Goal: Task Accomplishment & Management: Use online tool/utility

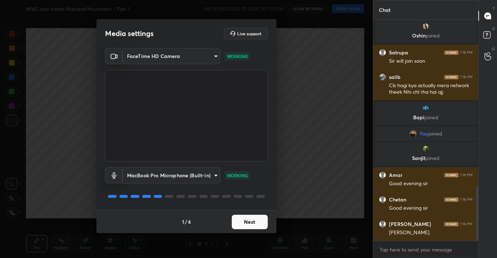
scroll to position [684, 0]
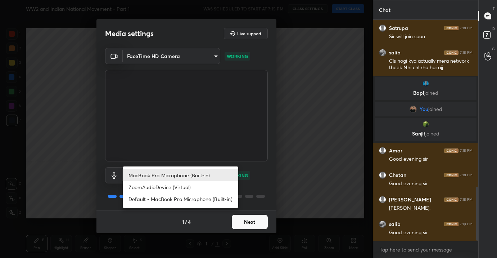
click at [198, 179] on body "1 2 3 4 5 6 7 C X Z C X Z E E Erase all H H WW2 and Indian National Movement - …" at bounding box center [248, 129] width 497 height 258
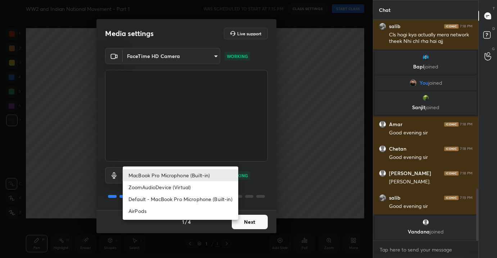
click at [251, 84] on div at bounding box center [248, 129] width 497 height 258
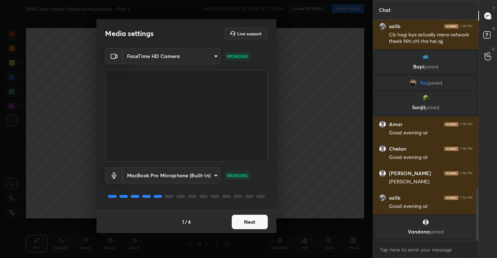
scroll to position [692, 0]
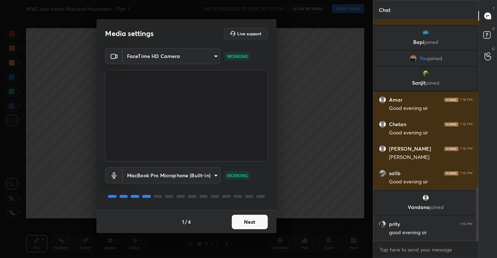
click at [187, 176] on body "1 2 3 4 5 6 7 C X Z C X Z E E Erase all H H WW2 and Indian National Movement - …" at bounding box center [248, 129] width 497 height 258
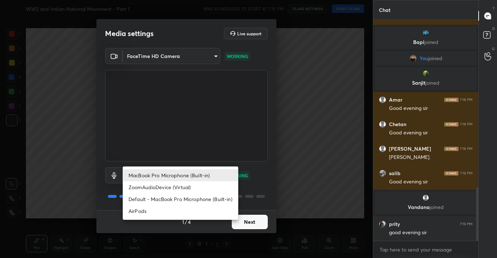
click at [181, 209] on li "AirPods" at bounding box center [180, 211] width 115 height 12
type input "483fa830f433fd6c98a3d3f75d5d899d99d5436cae465fd05eb628fd494c1e0b"
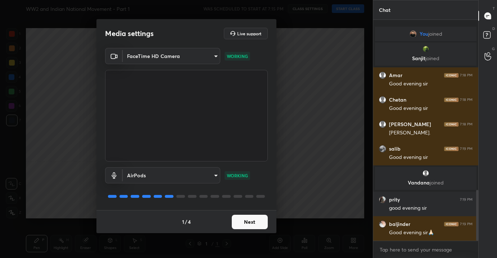
scroll to position [741, 0]
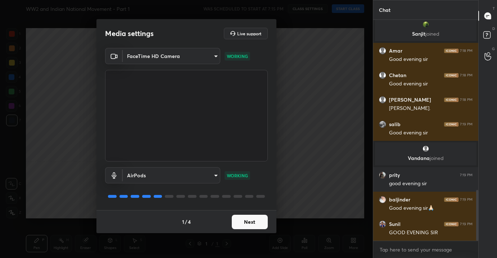
click at [246, 221] on button "Next" at bounding box center [250, 221] width 36 height 14
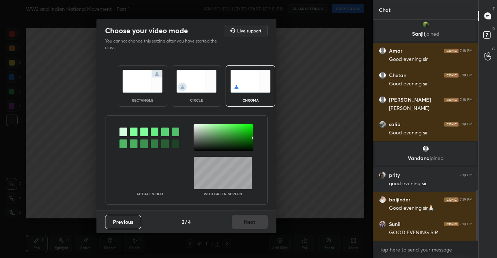
scroll to position [767, 0]
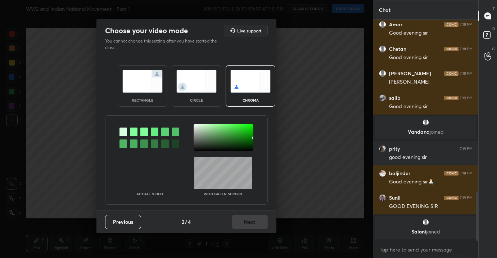
click at [157, 85] on img at bounding box center [142, 81] width 40 height 23
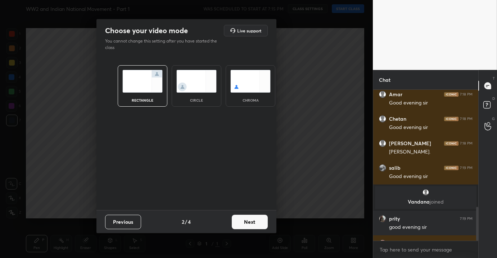
click at [255, 222] on button "Next" at bounding box center [250, 221] width 36 height 14
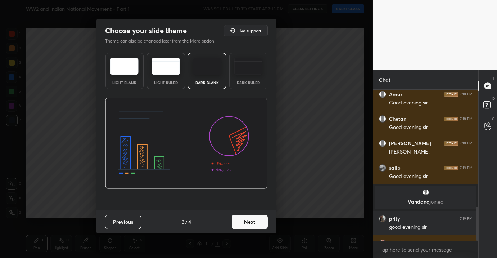
click at [255, 222] on button "Next" at bounding box center [250, 221] width 36 height 14
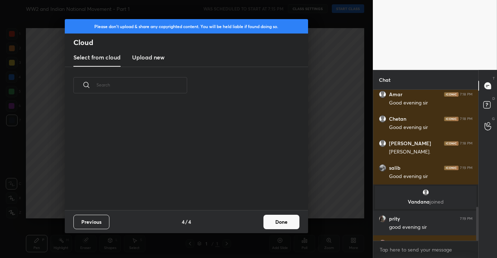
click at [282, 221] on button "Done" at bounding box center [281, 221] width 36 height 14
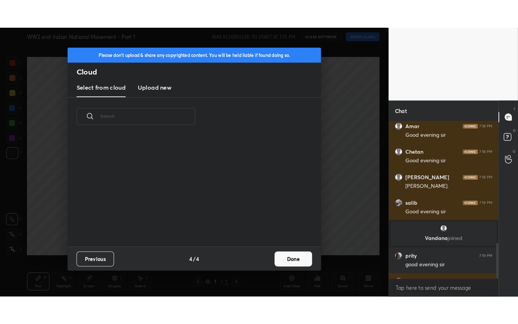
scroll to position [106, 231]
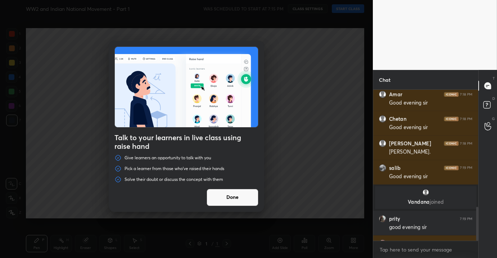
click at [236, 199] on button "Done" at bounding box center [233, 197] width 52 height 17
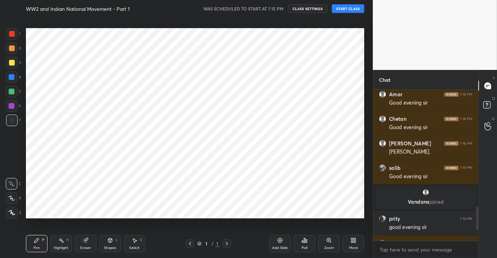
click at [358, 246] on div "More" at bounding box center [354, 243] width 22 height 17
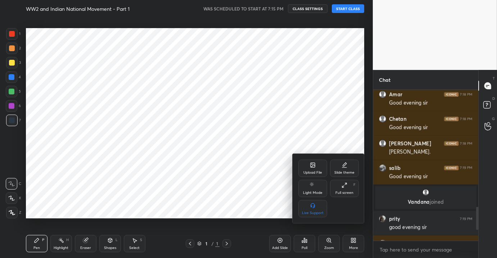
click at [348, 194] on div "Full screen" at bounding box center [344, 193] width 18 height 4
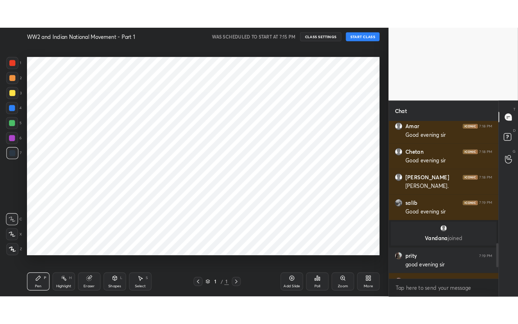
scroll to position [0, 0]
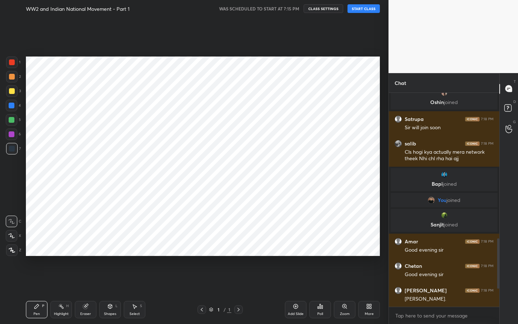
click at [366, 12] on button "START CLASS" at bounding box center [364, 8] width 32 height 9
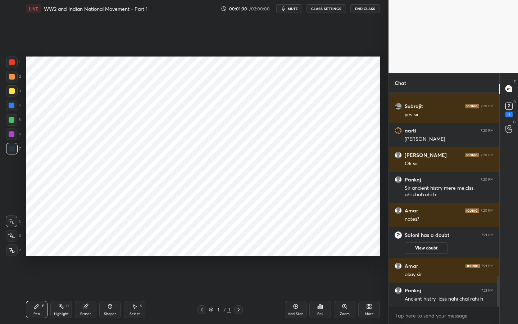
scroll to position [1281, 0]
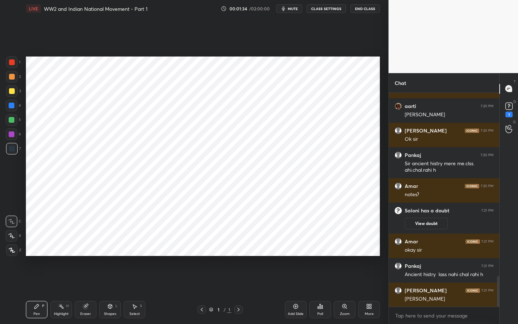
click at [18, 249] on div "Z" at bounding box center [13, 250] width 15 height 12
click at [293, 257] on div "Add Slide" at bounding box center [296, 309] width 22 height 17
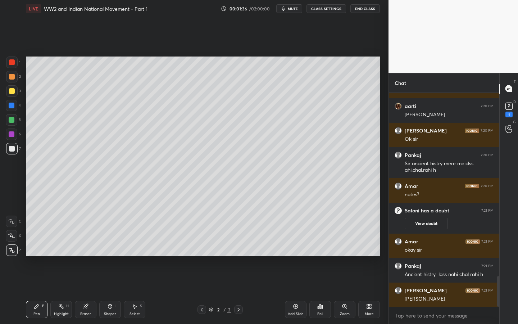
click at [112, 257] on icon at bounding box center [110, 306] width 6 height 6
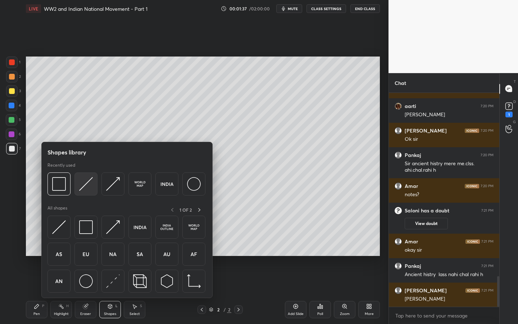
click at [84, 183] on img at bounding box center [86, 184] width 14 height 14
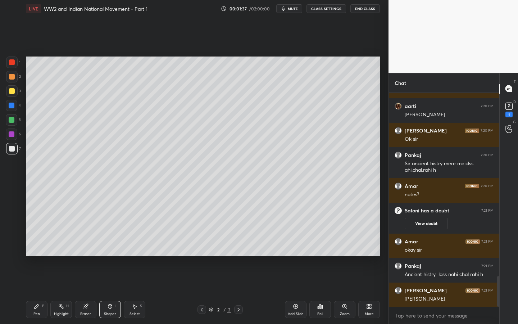
click at [13, 89] on div at bounding box center [12, 91] width 6 height 6
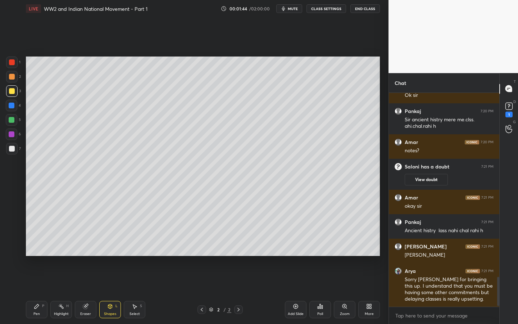
scroll to position [1356, 0]
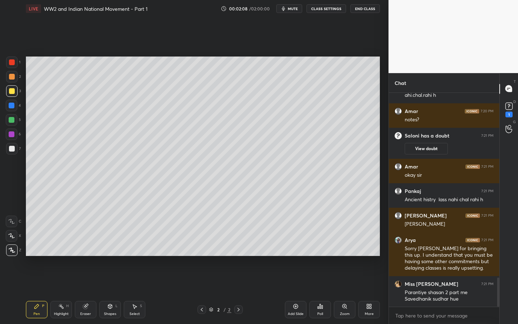
click at [10, 236] on icon at bounding box center [11, 235] width 6 height 5
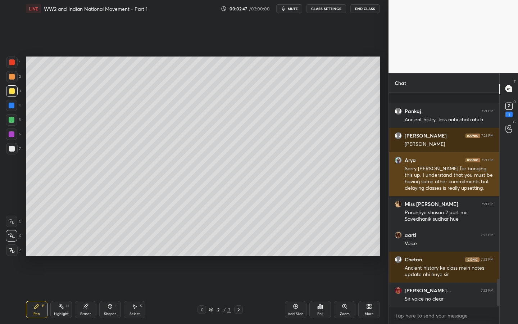
scroll to position [1485, 0]
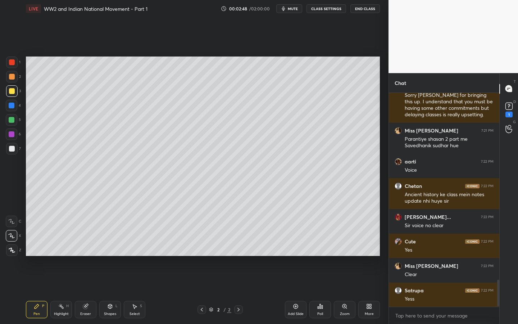
click at [331, 9] on button "CLASS SETTINGS" at bounding box center [327, 8] width 40 height 9
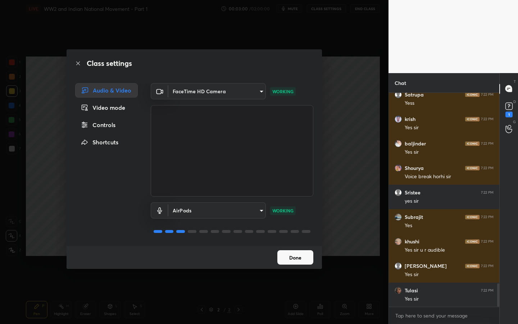
scroll to position [1729, 0]
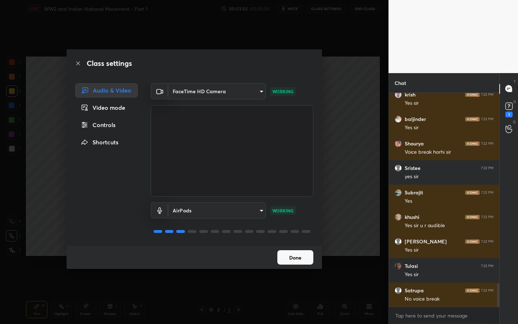
click at [295, 255] on button "Done" at bounding box center [295, 257] width 36 height 14
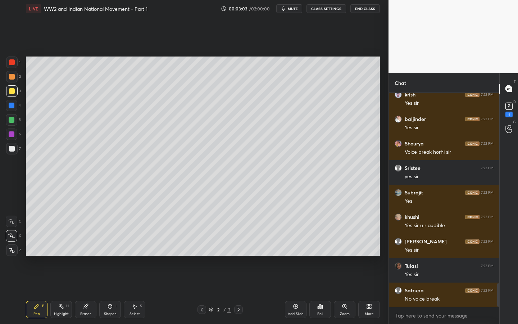
scroll to position [1754, 0]
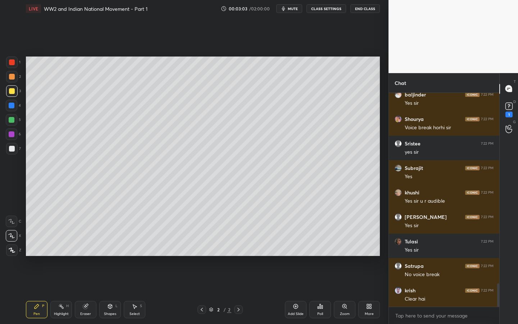
click at [371, 257] on div "More" at bounding box center [369, 314] width 9 height 4
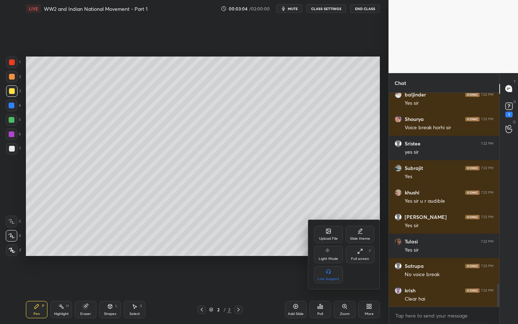
click at [260, 212] on div at bounding box center [259, 162] width 518 height 324
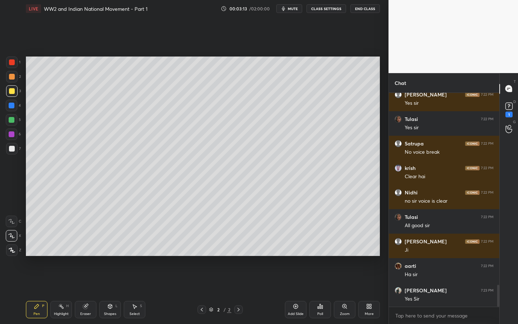
scroll to position [1900, 0]
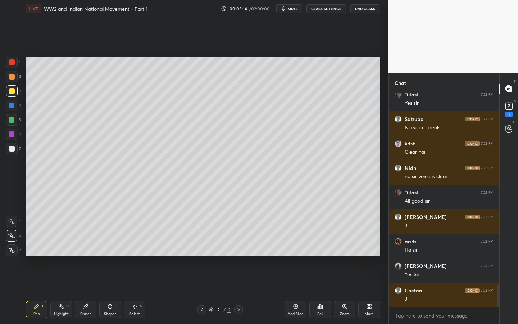
click at [103, 257] on div "Shapes L" at bounding box center [110, 309] width 22 height 17
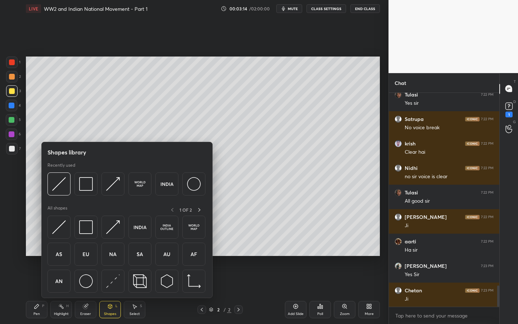
scroll to position [1925, 0]
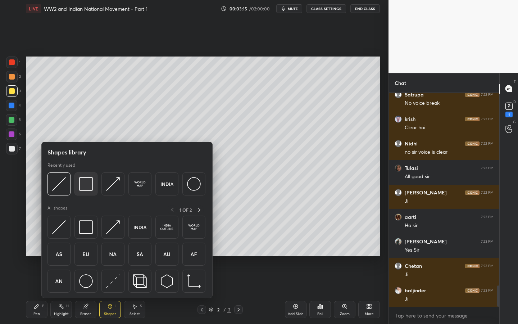
click at [80, 183] on img at bounding box center [86, 184] width 14 height 14
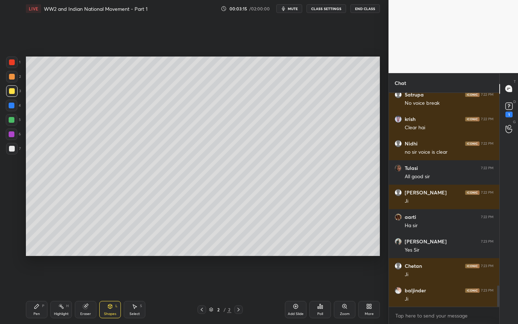
scroll to position [1949, 0]
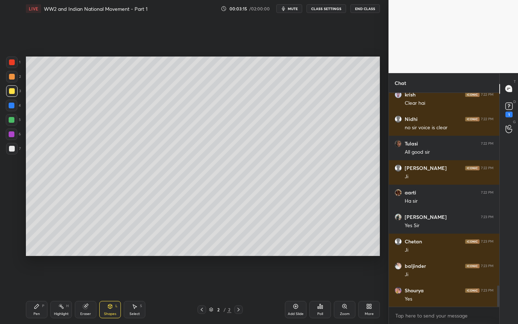
click at [9, 149] on div at bounding box center [12, 149] width 6 height 6
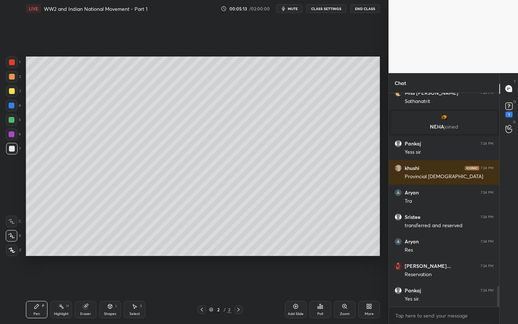
scroll to position [2005, 0]
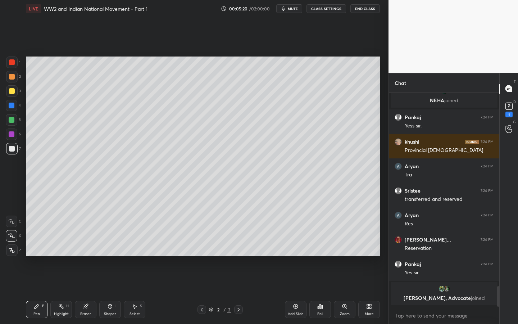
click at [14, 118] on div at bounding box center [12, 120] width 6 height 6
click at [14, 251] on icon at bounding box center [12, 250] width 6 height 5
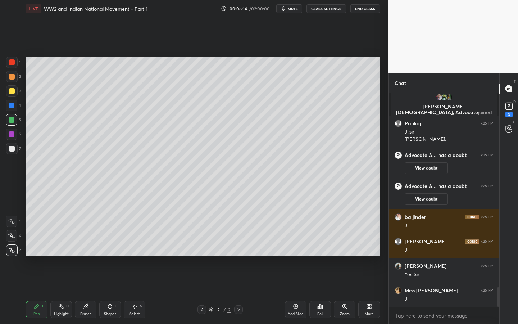
scroll to position [2150, 0]
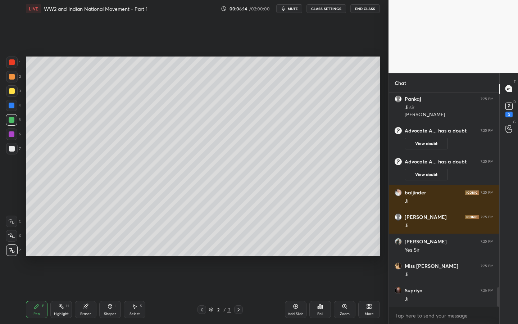
click at [300, 257] on div "Add Slide" at bounding box center [296, 309] width 22 height 17
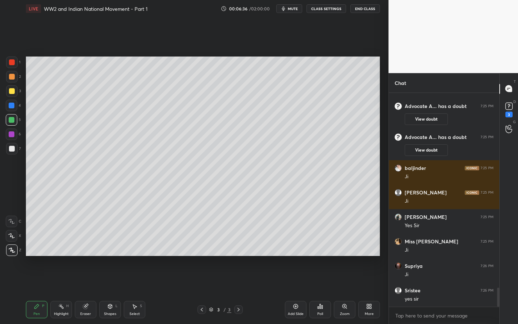
scroll to position [2199, 0]
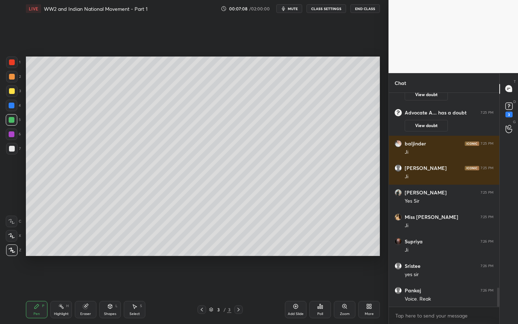
click at [294, 257] on div "Add Slide" at bounding box center [296, 309] width 22 height 17
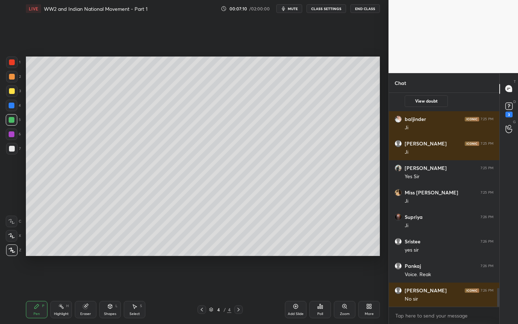
click at [17, 89] on div "3" at bounding box center [13, 91] width 15 height 12
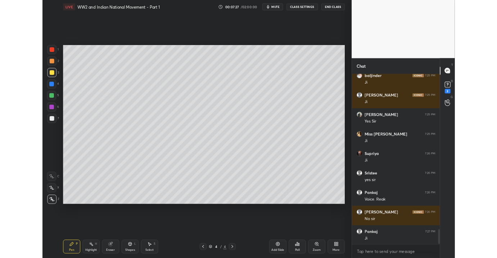
scroll to position [2274, 0]
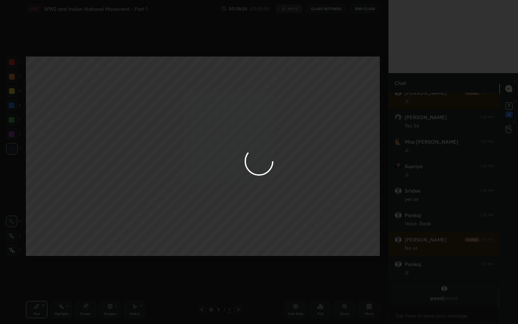
click at [293, 190] on div at bounding box center [259, 162] width 518 height 324
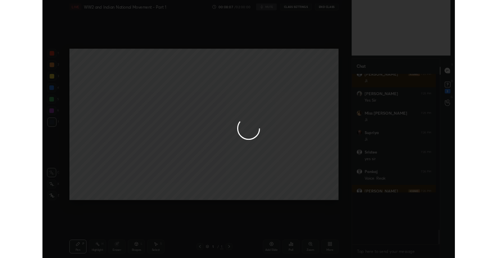
scroll to position [35768, 35635]
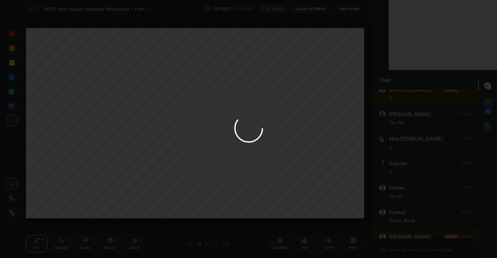
type textarea "x"
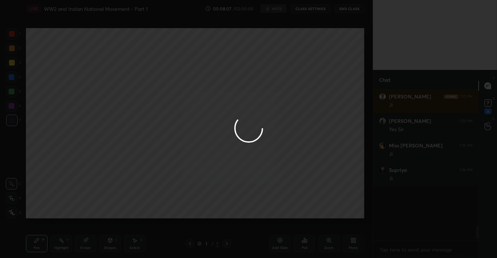
scroll to position [2131, 0]
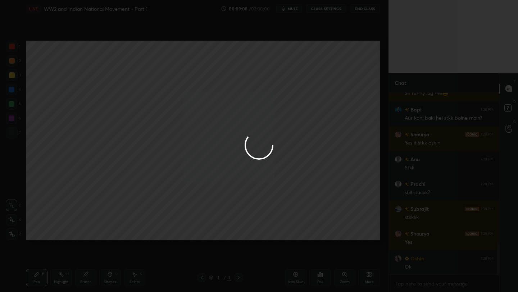
scroll to position [831, 0]
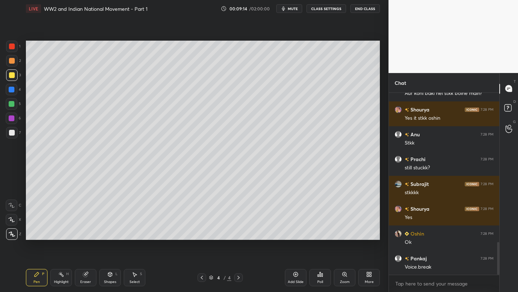
click at [374, 284] on div "More" at bounding box center [369, 277] width 22 height 17
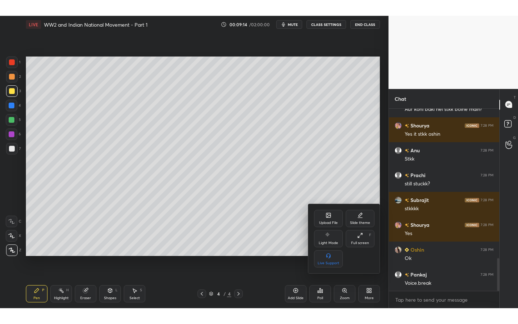
scroll to position [856, 0]
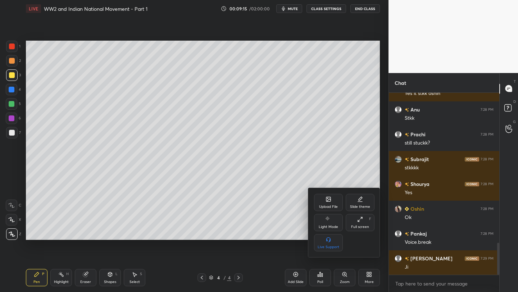
click at [364, 225] on div "Full screen" at bounding box center [360, 227] width 18 height 4
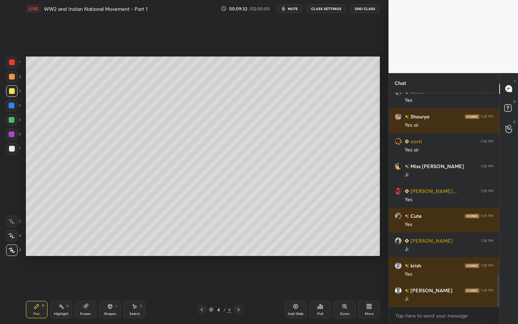
scroll to position [0, 0]
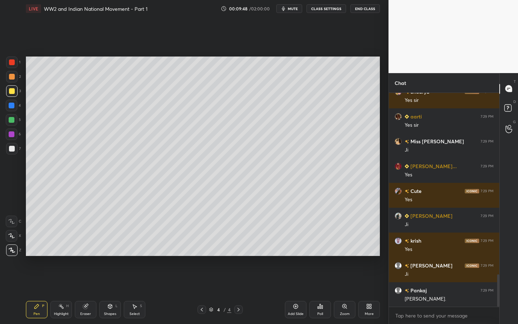
click at [296, 292] on div "Add Slide" at bounding box center [296, 309] width 22 height 17
click at [108, 292] on div "Shapes L" at bounding box center [110, 309] width 22 height 17
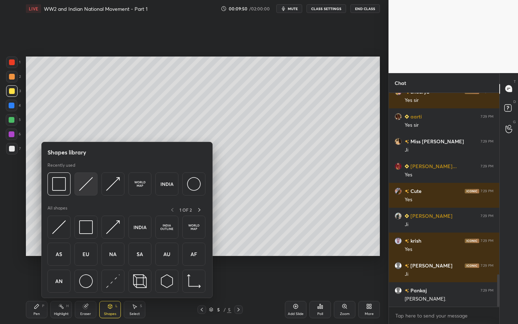
click at [91, 180] on img at bounding box center [86, 184] width 14 height 14
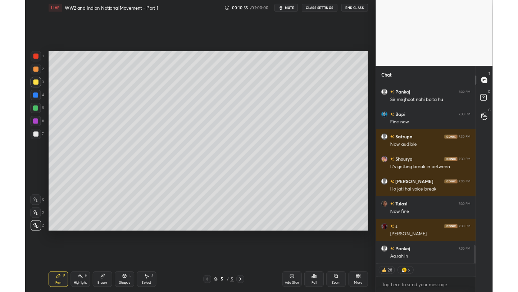
scroll to position [1847, 0]
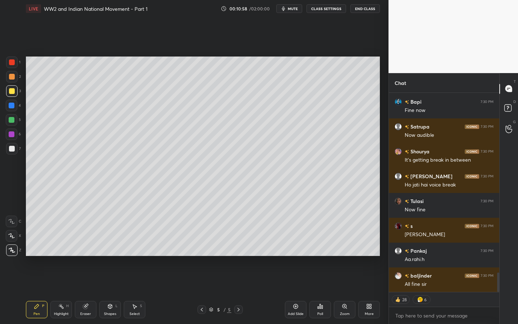
click at [374, 292] on div "More" at bounding box center [369, 309] width 22 height 17
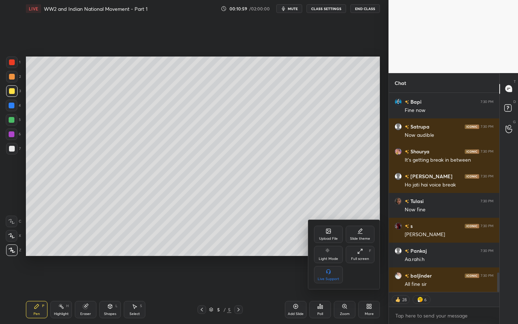
click at [362, 260] on div "Full screen" at bounding box center [360, 259] width 18 height 4
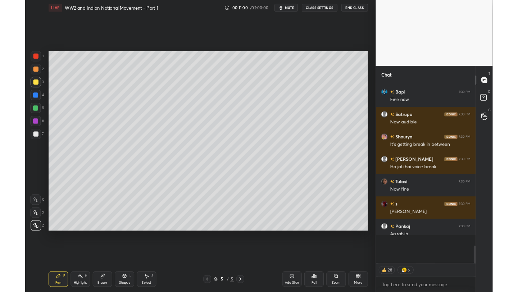
scroll to position [35733, 35619]
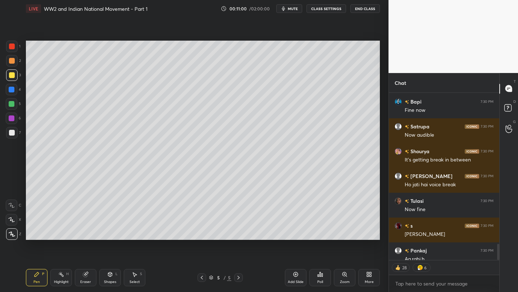
type textarea "x"
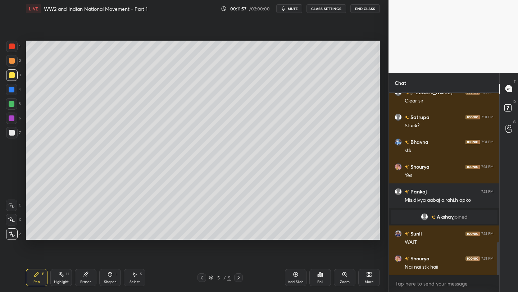
scroll to position [835, 0]
click at [376, 275] on div "More" at bounding box center [369, 277] width 22 height 17
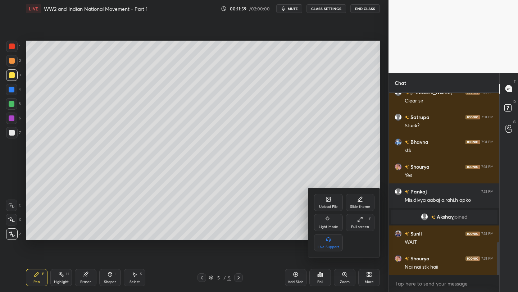
click at [366, 228] on div "Full screen" at bounding box center [360, 227] width 18 height 4
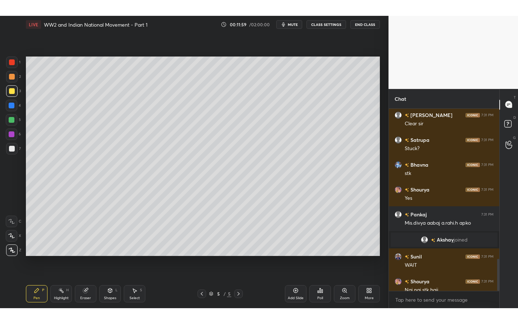
scroll to position [151, 108]
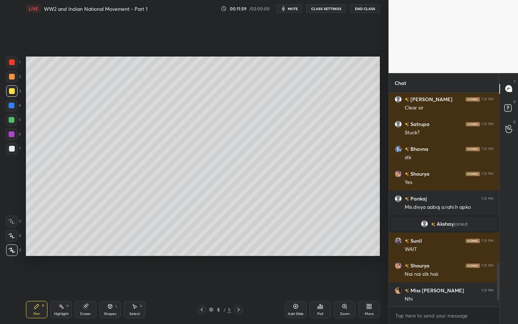
type textarea "x"
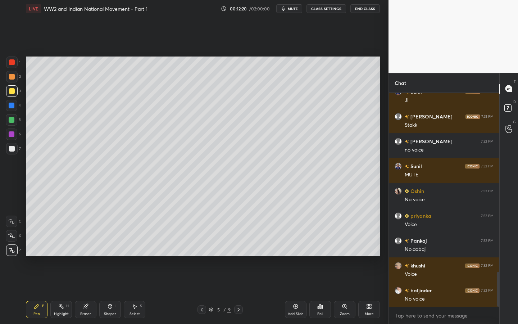
scroll to position [0, 0]
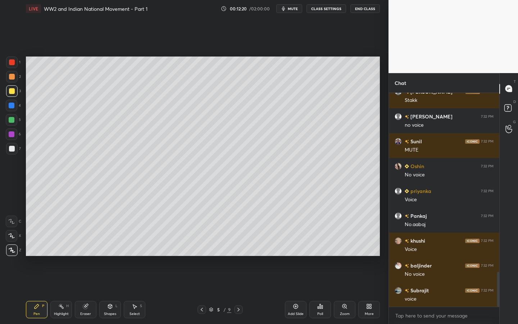
click at [326, 9] on button "CLASS SETTINGS" at bounding box center [327, 8] width 40 height 9
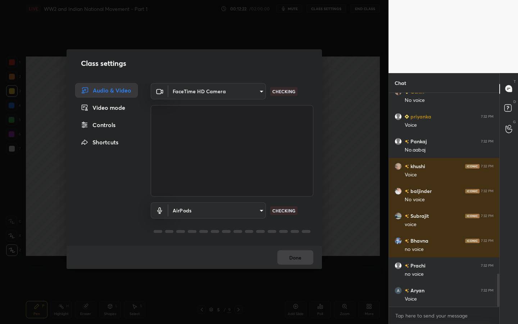
click at [205, 208] on body "1 2 3 4 5 6 7 C X Z C X Z E E Erase all H H LIVE WW2 and Indian National Moveme…" at bounding box center [259, 162] width 518 height 324
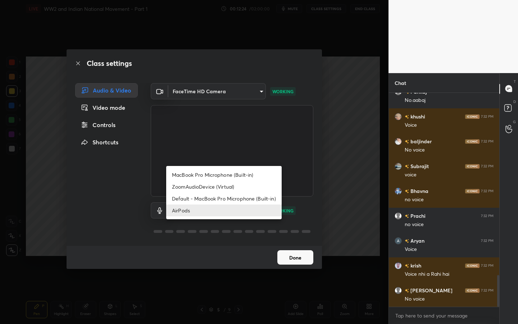
click at [209, 208] on li "AirPods" at bounding box center [223, 210] width 115 height 12
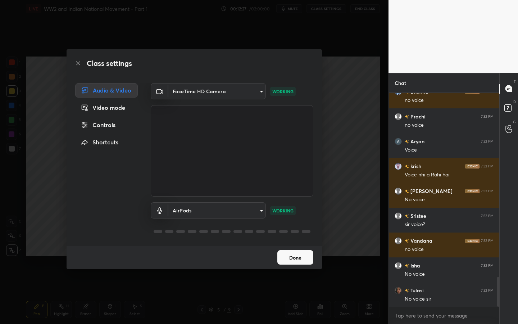
click at [232, 210] on body "1 2 3 4 5 6 7 C X Z C X Z E E Erase all H H LIVE WW2 and Indian National Moveme…" at bounding box center [259, 162] width 518 height 324
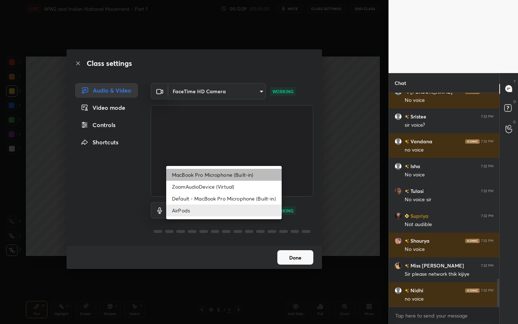
click at [218, 176] on li "MacBook Pro Microphone (Built-in)" at bounding box center [223, 175] width 115 height 12
type input "b2d50515325029674f29a10e2bda37783762aaeb8b2e8a1df7f799a83ca9019c"
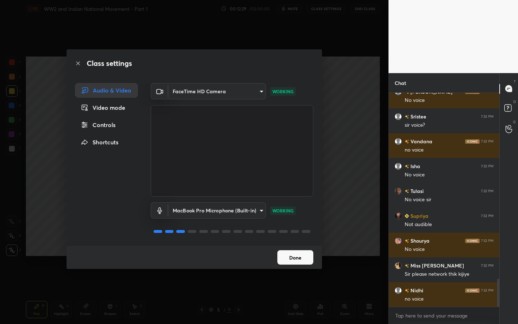
click at [297, 259] on button "Done" at bounding box center [295, 257] width 36 height 14
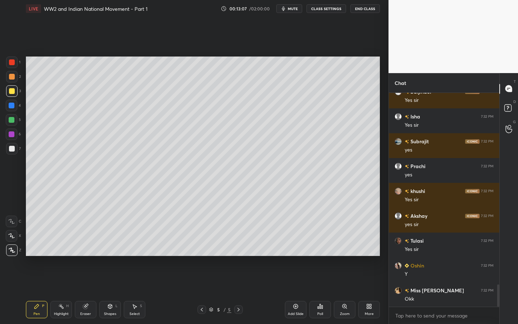
click at [9, 151] on div at bounding box center [12, 149] width 12 height 12
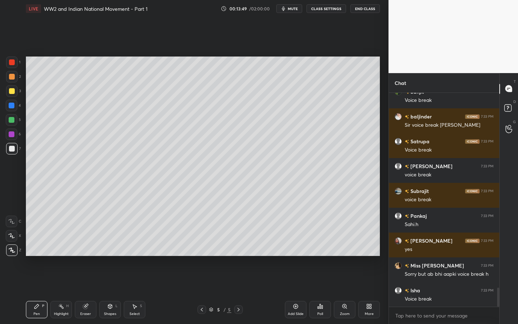
scroll to position [2218, 0]
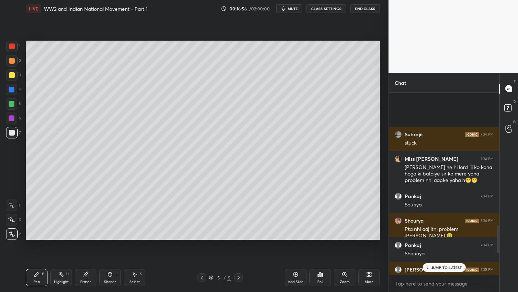
scroll to position [1077, 0]
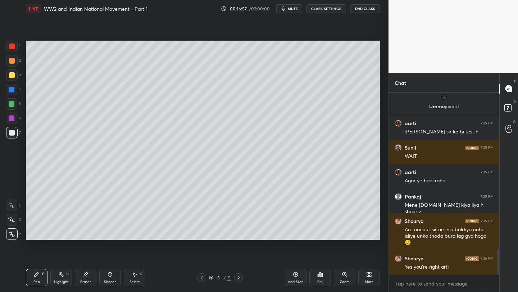
click at [368, 282] on div "More" at bounding box center [369, 282] width 9 height 4
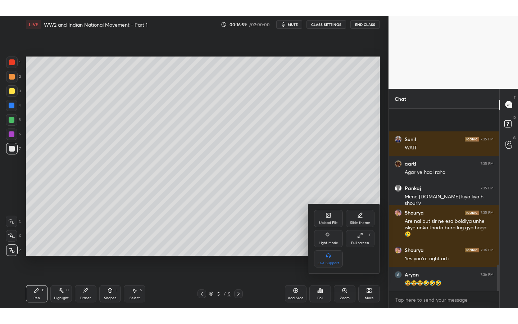
scroll to position [1024, 0]
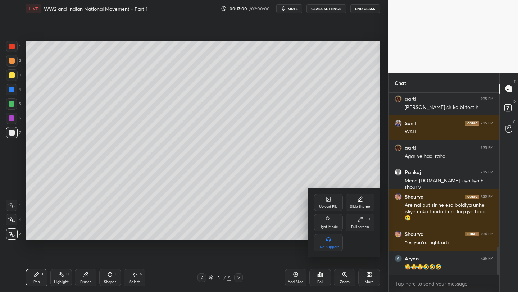
click at [362, 226] on div "Full screen" at bounding box center [360, 227] width 18 height 4
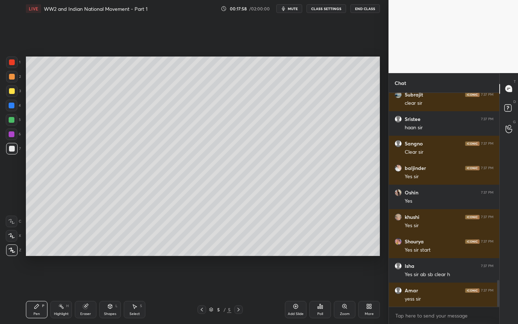
scroll to position [1507, 0]
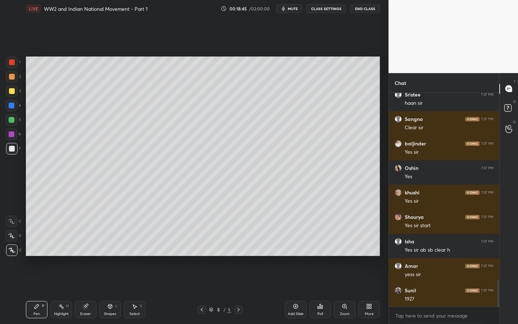
click at [289, 292] on div "Add Slide" at bounding box center [296, 309] width 22 height 17
click at [111, 292] on div "Shapes" at bounding box center [110, 314] width 12 height 4
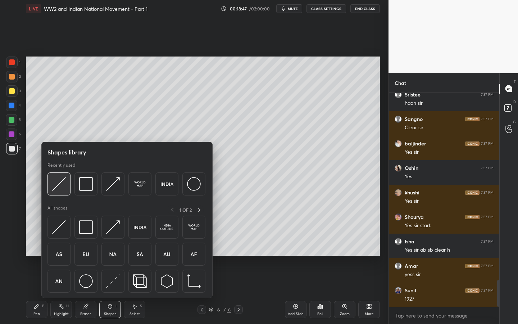
click at [64, 183] on img at bounding box center [59, 184] width 14 height 14
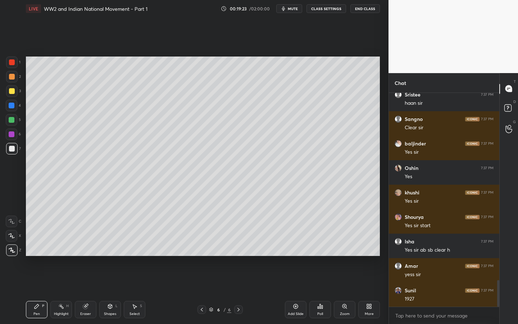
click at [16, 92] on div at bounding box center [12, 91] width 12 height 12
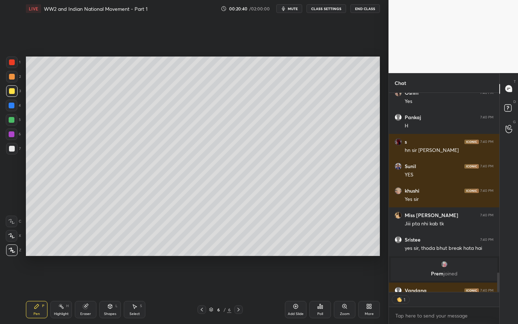
scroll to position [197, 108]
click at [292, 292] on div "Add Slide" at bounding box center [296, 309] width 22 height 17
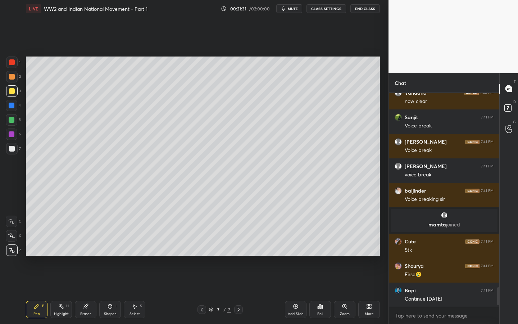
scroll to position [2127, 0]
click at [357, 13] on div "LIVE WW2 and Indian National Movement - Part 1 00:21:32 / 02:00:00 mute CLASS S…" at bounding box center [203, 8] width 354 height 17
click at [363, 9] on button "End Class" at bounding box center [365, 8] width 30 height 9
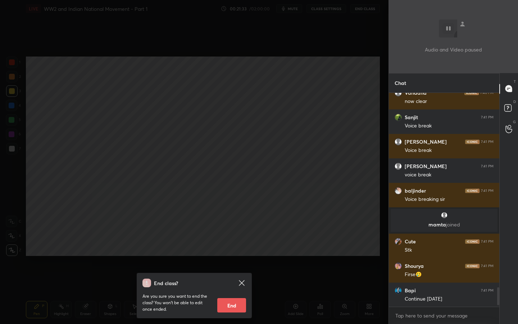
click at [236, 292] on button "End" at bounding box center [231, 305] width 29 height 14
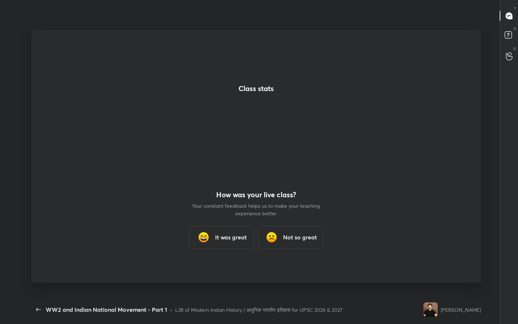
scroll to position [35701, 35467]
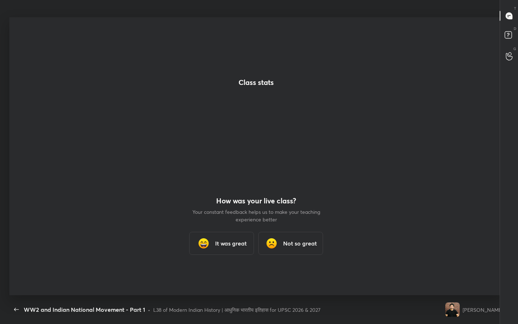
type textarea "x"
